Goal: Information Seeking & Learning: Learn about a topic

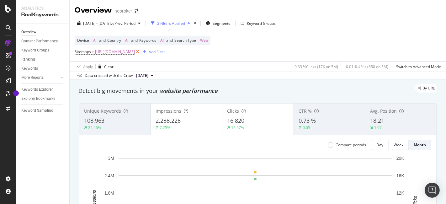
click at [140, 52] on icon at bounding box center [137, 52] width 5 height 6
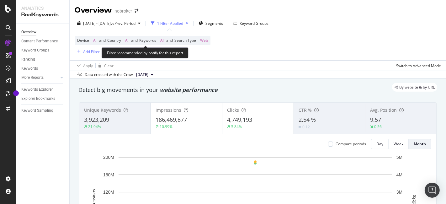
click at [208, 41] on span "Web" at bounding box center [204, 40] width 8 height 9
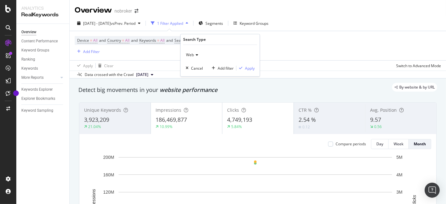
click at [191, 56] on span "Web" at bounding box center [190, 54] width 8 height 5
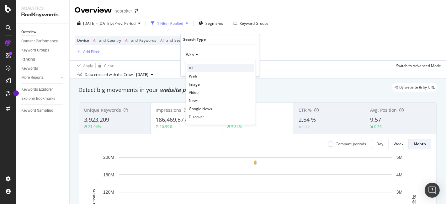
click at [198, 70] on div "All" at bounding box center [220, 68] width 67 height 8
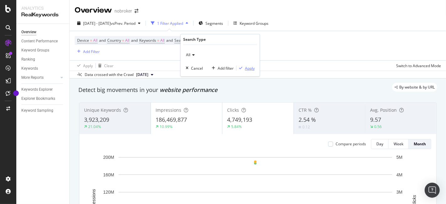
click at [247, 67] on div "Apply" at bounding box center [250, 68] width 10 height 5
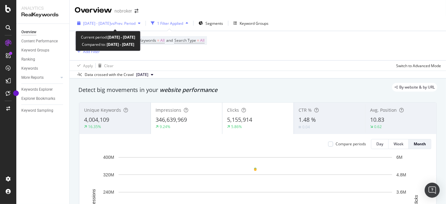
click at [129, 23] on span "vs Prev. Period" at bounding box center [123, 23] width 25 height 5
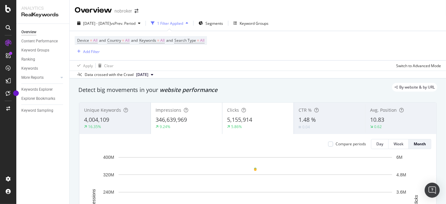
click at [276, 67] on div "Apply Clear Switch to Advanced Mode" at bounding box center [258, 65] width 377 height 10
click at [83, 49] on div "Add Filter" at bounding box center [91, 51] width 17 height 5
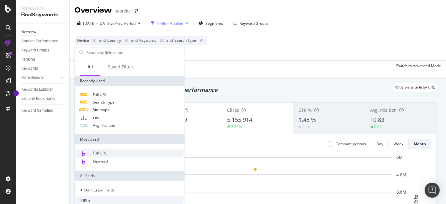
click at [123, 157] on div "Full URL" at bounding box center [129, 153] width 107 height 8
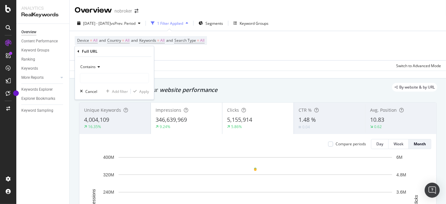
click at [96, 67] on icon at bounding box center [98, 67] width 4 height 4
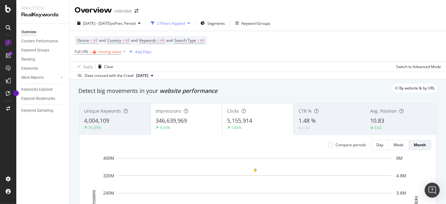
click at [208, 76] on div "Data crossed with the Crawl [DATE]" at bounding box center [258, 76] width 377 height 8
click at [112, 50] on div "missing value" at bounding box center [110, 51] width 24 height 5
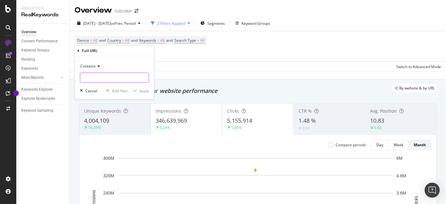
click at [104, 74] on input "text" at bounding box center [114, 78] width 68 height 10
type input "/interiors/"
click at [142, 91] on div "Apply" at bounding box center [144, 90] width 10 height 5
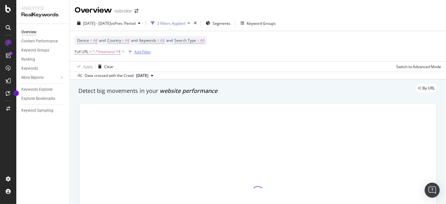
click at [135, 51] on div "Add Filter" at bounding box center [142, 51] width 17 height 5
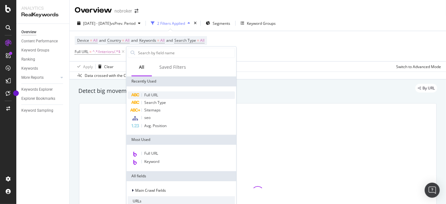
click at [160, 93] on div "Full URL" at bounding box center [181, 95] width 107 height 8
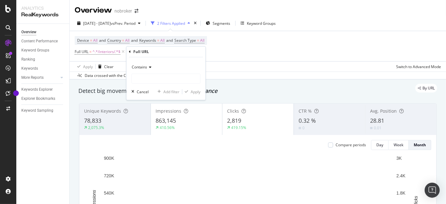
click at [149, 68] on icon at bounding box center [149, 68] width 4 height 4
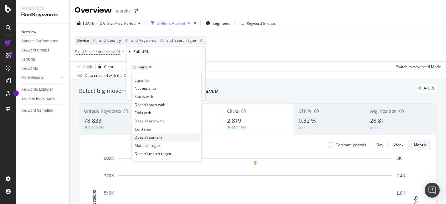
click at [151, 133] on div "Doesn't contain" at bounding box center [166, 137] width 67 height 8
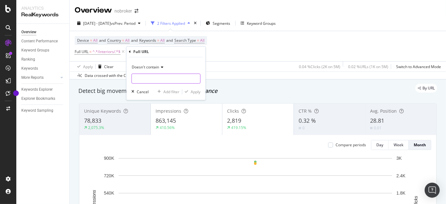
click at [149, 80] on input "text" at bounding box center [166, 79] width 68 height 10
type input "/design-guides/"
click at [196, 93] on div "Apply" at bounding box center [196, 91] width 10 height 5
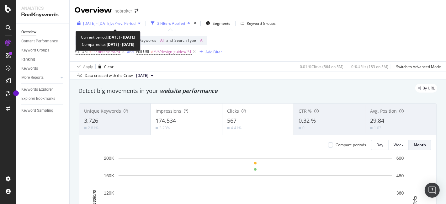
click at [125, 23] on span "vs Prev. Period" at bounding box center [123, 23] width 25 height 5
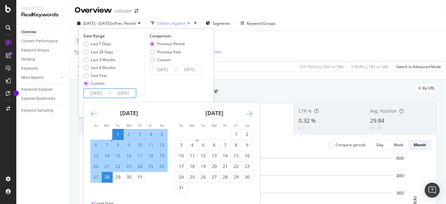
click at [100, 93] on input "[DATE]" at bounding box center [96, 93] width 25 height 9
click at [251, 113] on icon "Move forward to switch to the next month." at bounding box center [249, 114] width 7 height 8
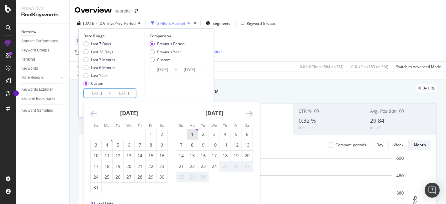
click at [194, 133] on div "1" at bounding box center [192, 134] width 11 height 6
type input "[DATE]"
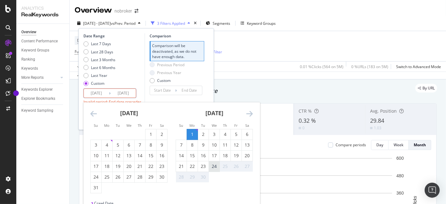
click at [215, 165] on div "24" at bounding box center [214, 166] width 11 height 6
type input "[DATE]"
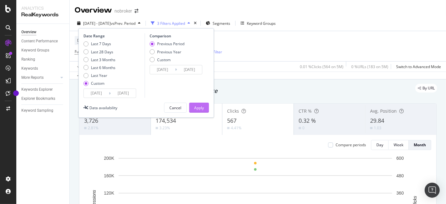
click at [197, 108] on div "Apply" at bounding box center [199, 107] width 10 height 5
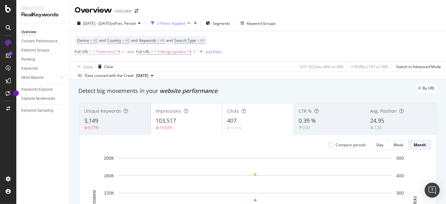
click at [99, 52] on span "^.*/interiors/.*$" at bounding box center [107, 51] width 28 height 9
click at [170, 52] on span "^.*/design-guides/.*$" at bounding box center [173, 51] width 38 height 9
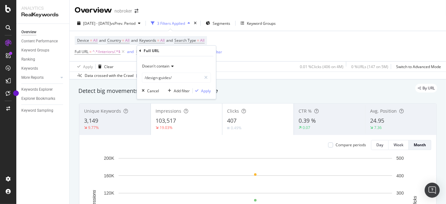
click at [162, 68] on span "Doesn't contain" at bounding box center [155, 66] width 27 height 5
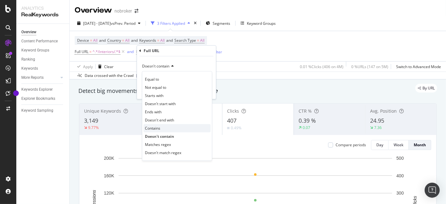
click at [152, 128] on span "Contains" at bounding box center [152, 128] width 15 height 5
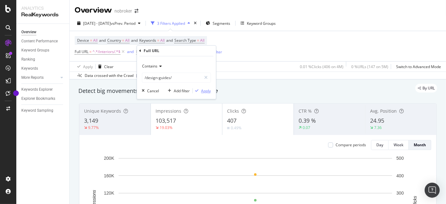
click at [201, 91] on div "button" at bounding box center [197, 91] width 8 height 4
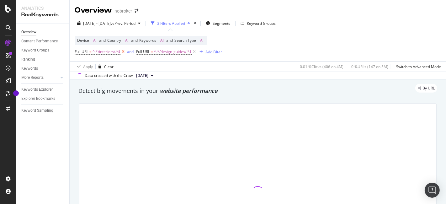
click at [123, 51] on icon at bounding box center [123, 52] width 5 height 6
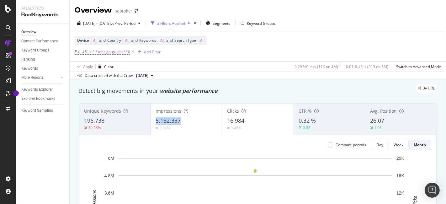
drag, startPoint x: 152, startPoint y: 117, endPoint x: 190, endPoint y: 121, distance: 38.8
click at [190, 121] on div "Impressions 5,152,337 3.14%" at bounding box center [186, 119] width 71 height 28
